Goal: Check status: Check status

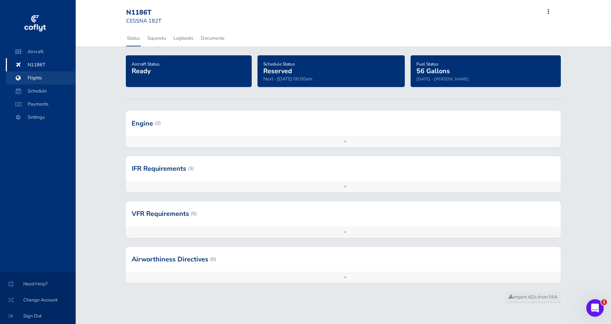
click at [39, 78] on span "Flights" at bounding box center [40, 77] width 55 height 13
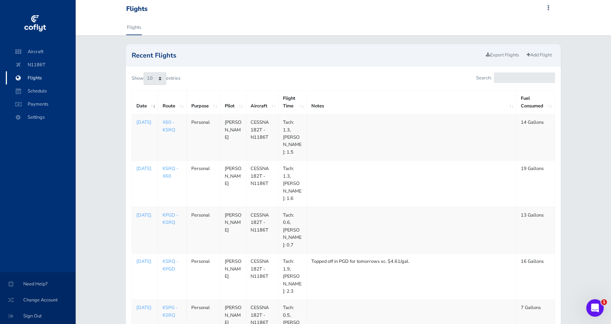
scroll to position [5, 0]
click at [36, 20] on img at bounding box center [35, 24] width 24 height 22
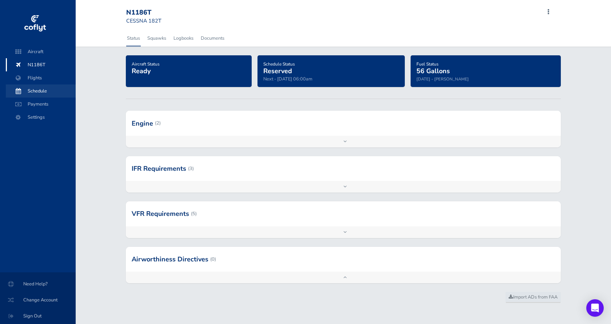
click at [35, 92] on span "Schedule" at bounding box center [40, 90] width 55 height 13
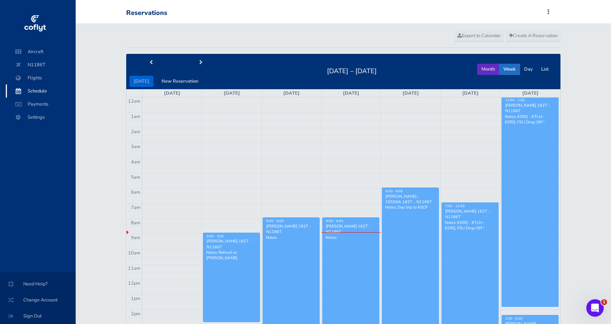
click at [490, 69] on button "Month" at bounding box center [488, 69] width 22 height 11
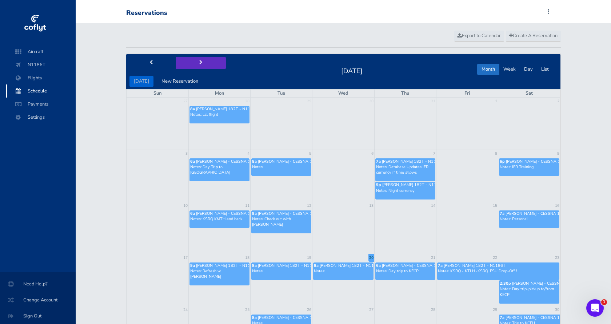
click at [200, 62] on button "next" at bounding box center [201, 62] width 50 height 11
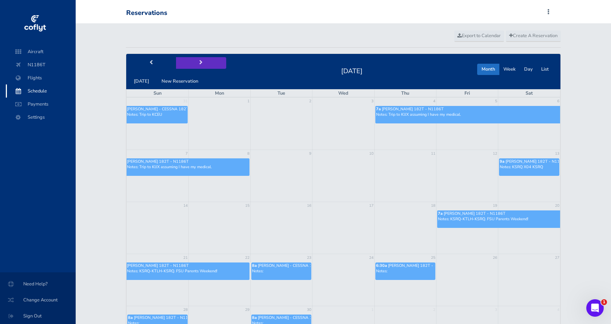
click at [200, 62] on button "next" at bounding box center [201, 62] width 50 height 11
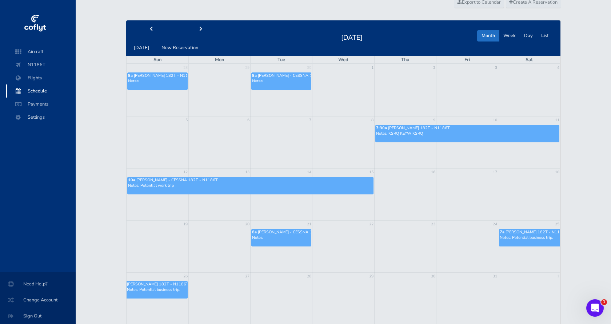
scroll to position [33, 0]
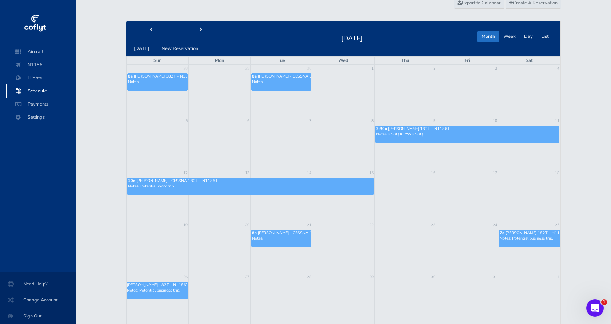
click at [232, 187] on p "Notes: Potential work trip" at bounding box center [250, 185] width 245 height 5
